Goal: Find specific page/section: Find specific page/section

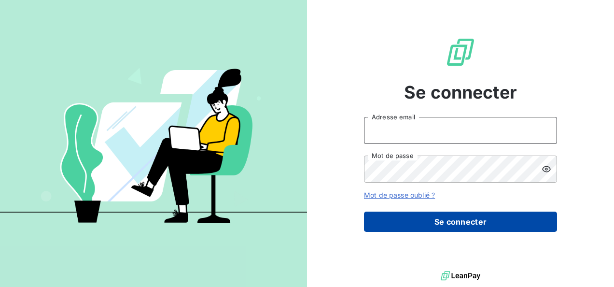
type input "[PERSON_NAME][EMAIL_ADDRESS][DOMAIN_NAME]"
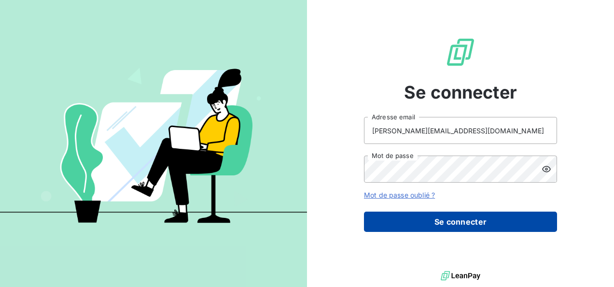
click at [462, 224] on button "Se connecter" at bounding box center [460, 221] width 193 height 20
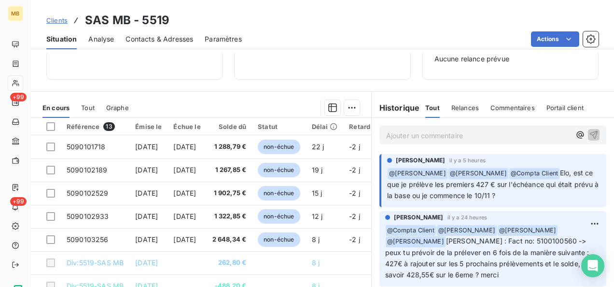
scroll to position [160, 0]
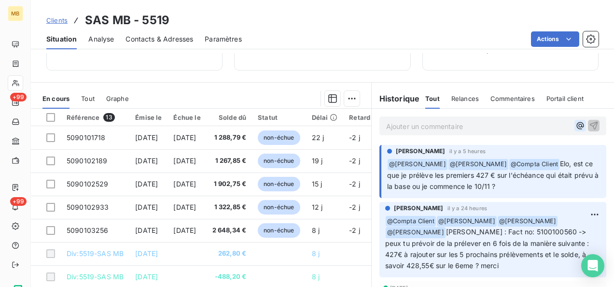
click at [576, 126] on icon "button" at bounding box center [581, 126] width 10 height 10
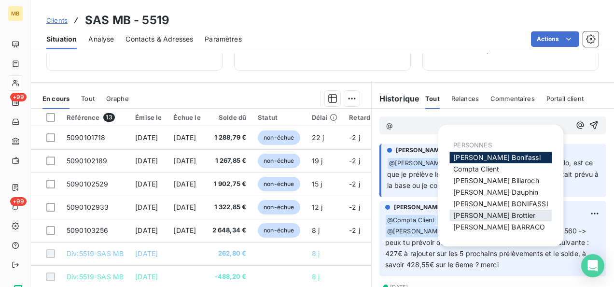
click at [498, 212] on span "[PERSON_NAME]" at bounding box center [494, 215] width 82 height 8
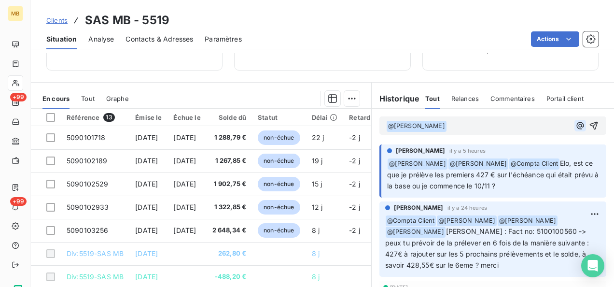
click at [576, 125] on icon "button" at bounding box center [581, 126] width 10 height 10
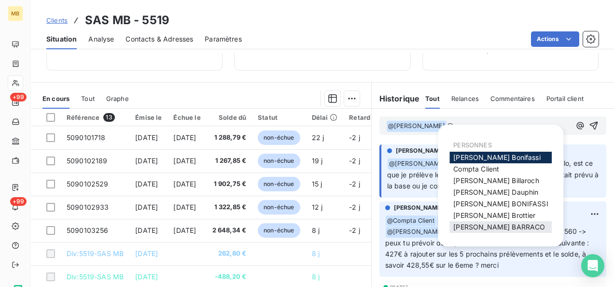
click at [479, 225] on span "[PERSON_NAME]" at bounding box center [499, 227] width 92 height 8
click at [576, 125] on icon "button" at bounding box center [581, 126] width 10 height 10
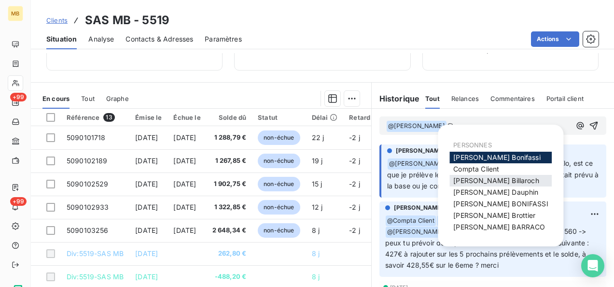
click at [498, 182] on span "[PERSON_NAME]" at bounding box center [495, 180] width 85 height 8
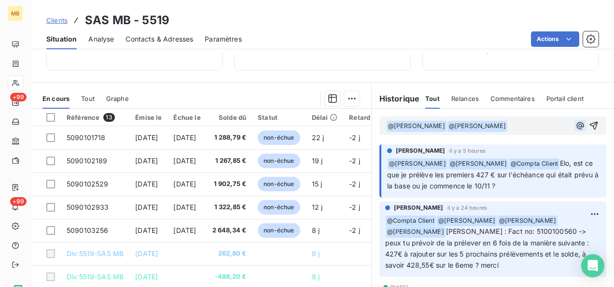
click at [576, 123] on icon "button" at bounding box center [581, 126] width 10 height 10
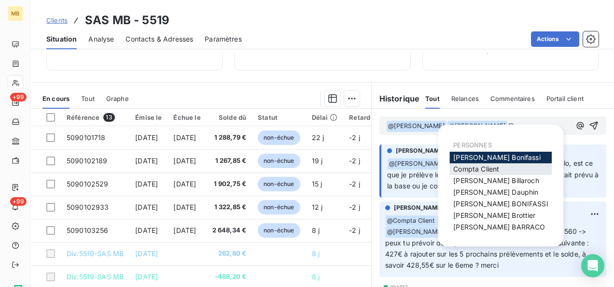
click at [500, 169] on div "Compta Client" at bounding box center [501, 169] width 102 height 12
click at [501, 165] on div "Compta Client" at bounding box center [501, 169] width 102 height 12
click at [480, 169] on span "Compta Client" at bounding box center [476, 169] width 46 height 8
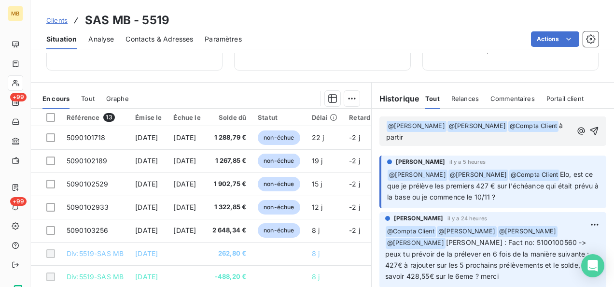
click at [422, 136] on p "﻿ @ [PERSON_NAME] ﻿ ﻿ @ [PERSON_NAME] ﻿ ﻿ @ Compta Client ﻿ à partir" at bounding box center [479, 131] width 186 height 23
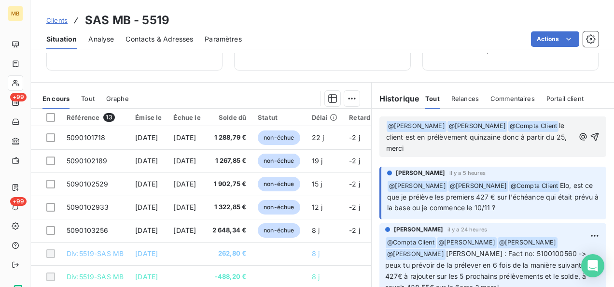
click at [590, 134] on icon "button" at bounding box center [595, 137] width 10 height 10
